Goal: Information Seeking & Learning: Learn about a topic

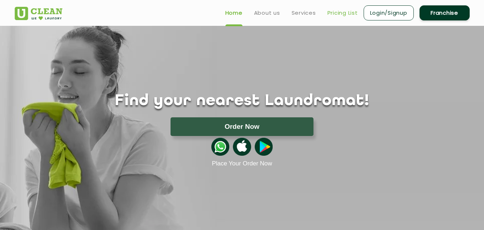
click at [341, 15] on link "Pricing List" at bounding box center [343, 13] width 30 height 9
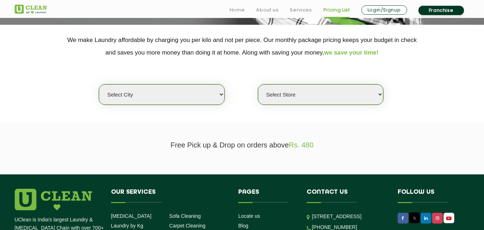
scroll to position [143, 0]
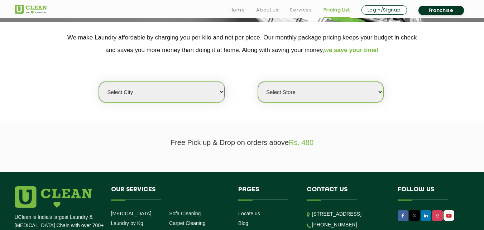
click at [203, 92] on select "Select city [GEOGRAPHIC_DATA] [GEOGRAPHIC_DATA] [GEOGRAPHIC_DATA] [GEOGRAPHIC_D…" at bounding box center [162, 92] width 126 height 20
select select "115"
drag, startPoint x: 288, startPoint y: 127, endPoint x: 290, endPoint y: 120, distance: 7.5
click at [288, 127] on section "Free Pick up & Drop on orders above Rs. 480" at bounding box center [242, 145] width 484 height 51
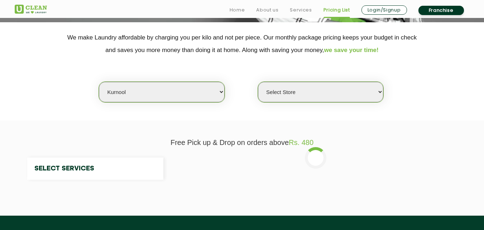
click at [166, 95] on select "Select city [GEOGRAPHIC_DATA] [GEOGRAPHIC_DATA] [GEOGRAPHIC_DATA] [GEOGRAPHIC_D…" at bounding box center [162, 92] width 126 height 20
select select "0"
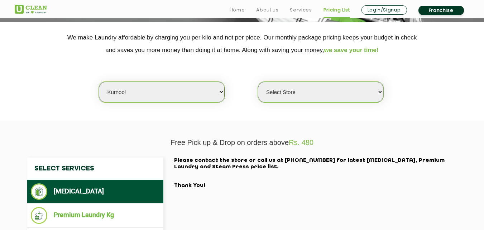
select select "36"
click at [99, 82] on select "Select city [GEOGRAPHIC_DATA] [GEOGRAPHIC_DATA] [GEOGRAPHIC_DATA] [GEOGRAPHIC_D…" at bounding box center [162, 92] width 126 height 20
select select "0"
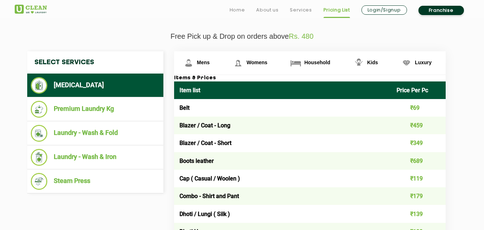
scroll to position [251, 0]
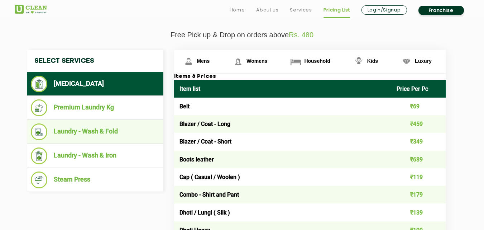
click at [102, 128] on li "Laundry - Wash & Fold" at bounding box center [95, 131] width 129 height 17
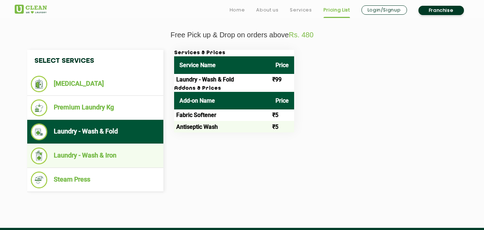
click at [123, 159] on li "Laundry - Wash & Iron" at bounding box center [95, 155] width 129 height 17
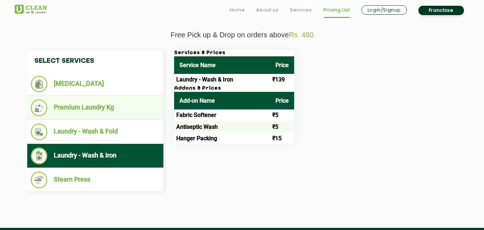
click at [122, 105] on li "Premium Laundry Kg" at bounding box center [95, 107] width 129 height 17
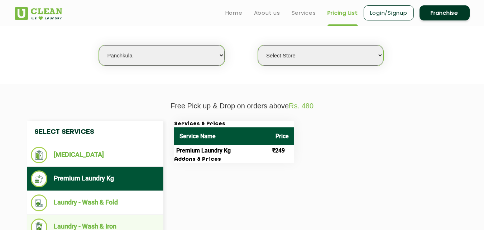
scroll to position [179, 0]
